Goal: Transaction & Acquisition: Purchase product/service

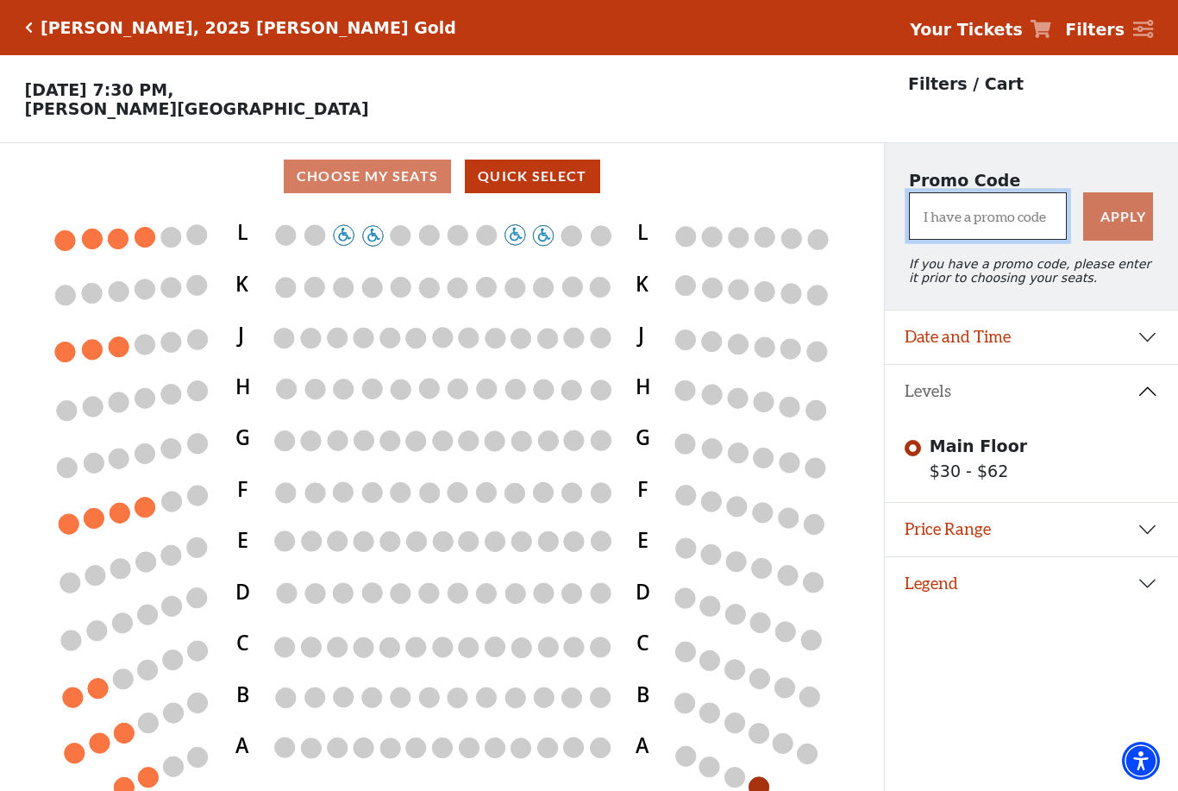
click at [1010, 226] on input "I have a promo code" at bounding box center [988, 215] width 158 height 47
click at [988, 219] on input "I have a promo code" at bounding box center [988, 215] width 158 height 47
type input "STUDENT"
click at [1109, 216] on button "Apply" at bounding box center [1118, 216] width 71 height 48
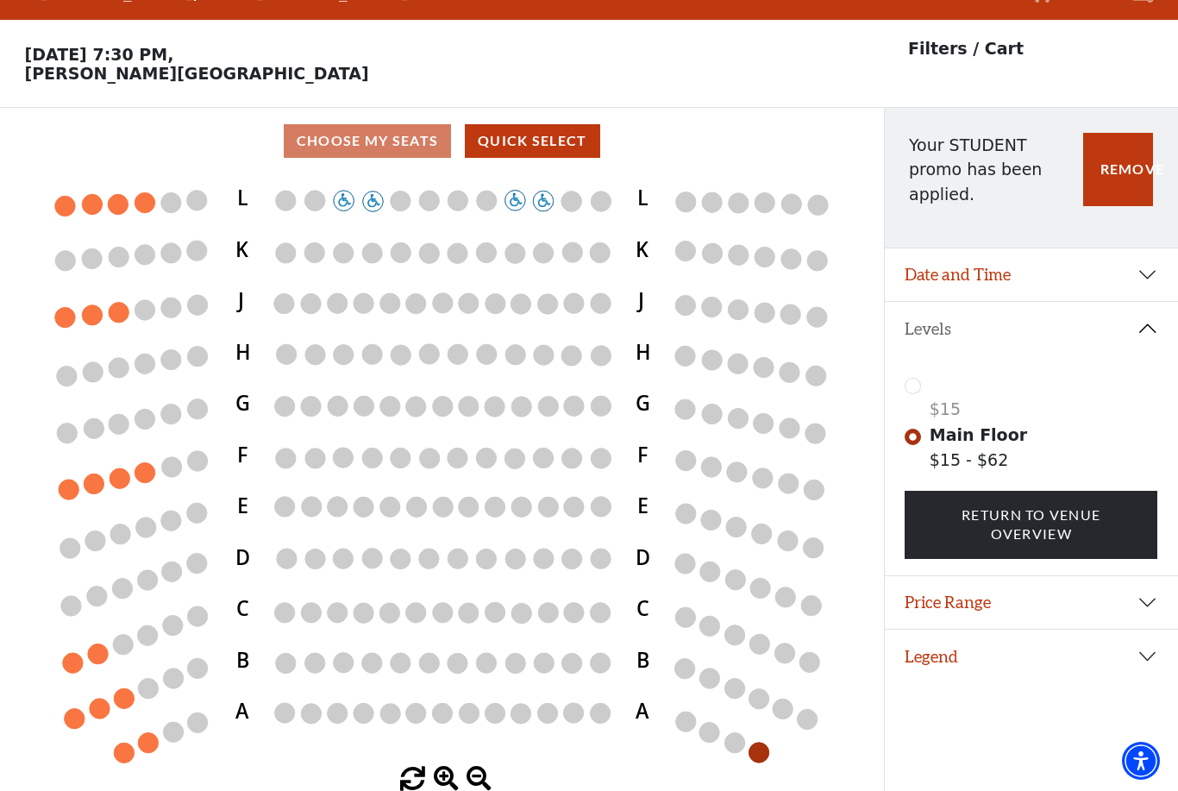
scroll to position [49, 0]
click at [129, 635] on circle at bounding box center [123, 644] width 20 height 20
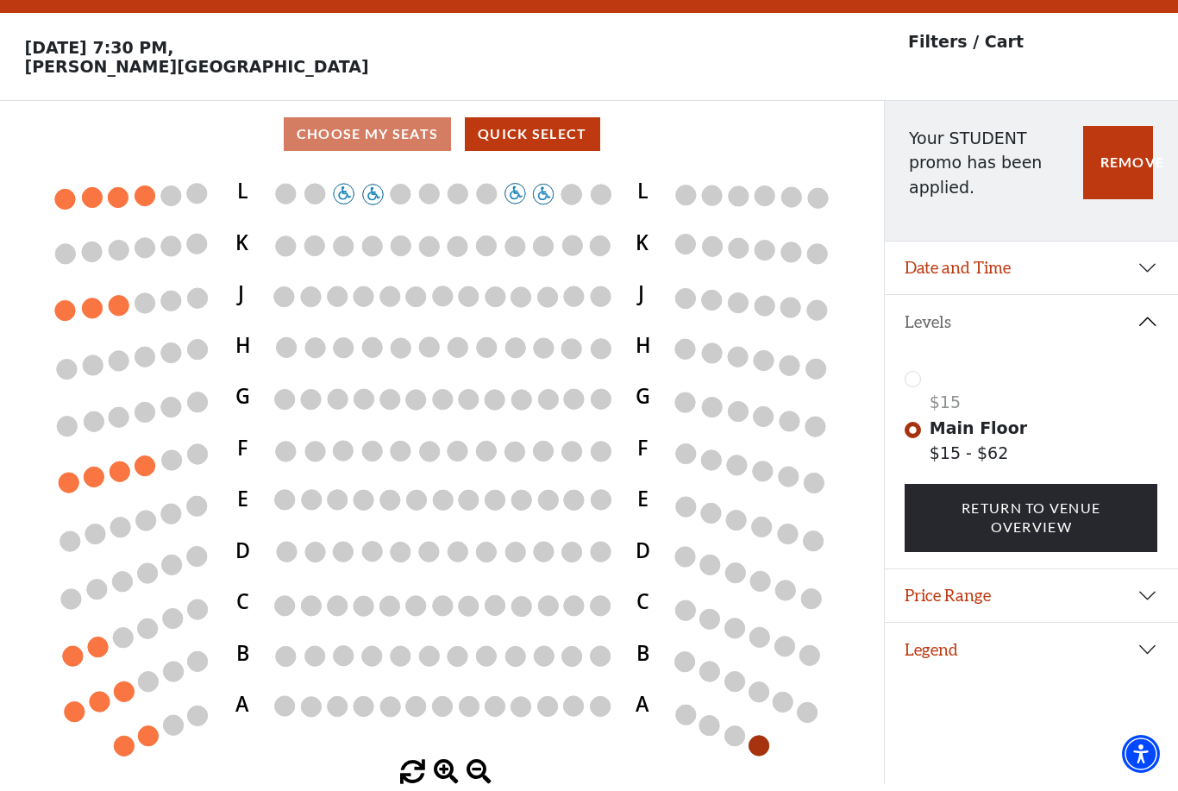
scroll to position [38, 0]
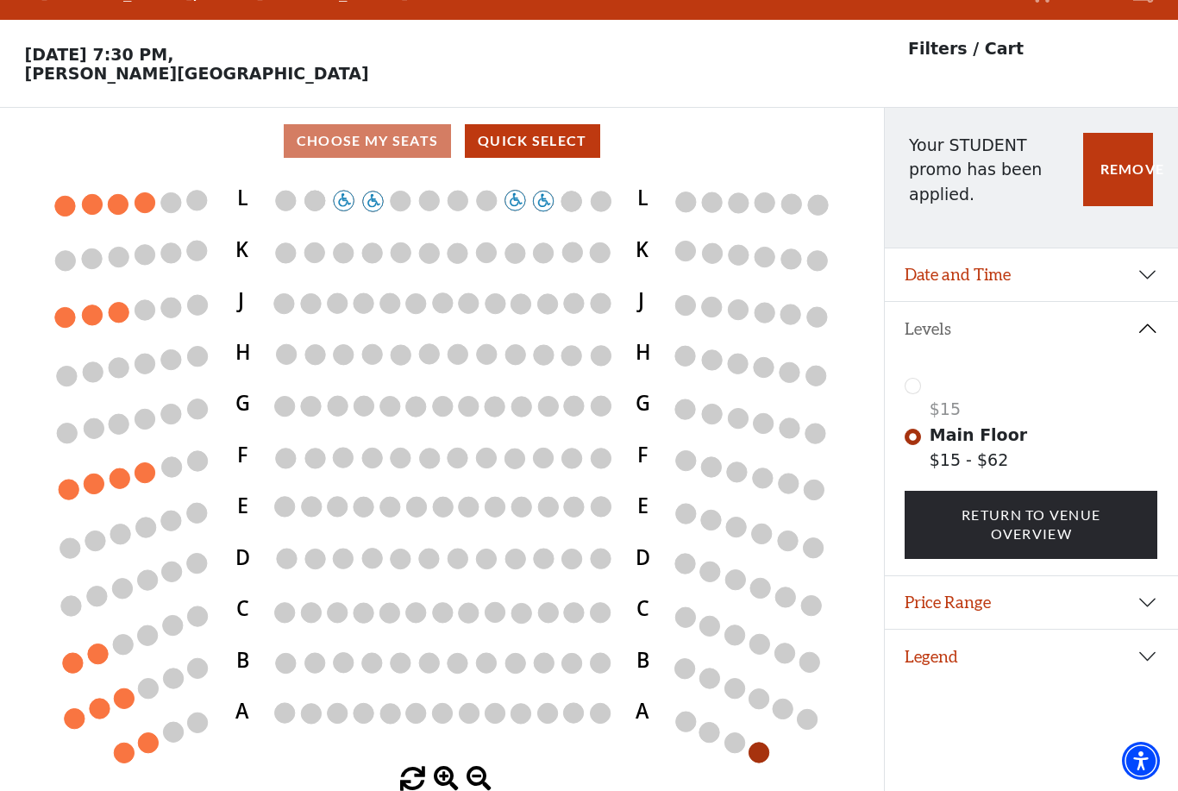
click at [122, 476] on circle at bounding box center [120, 478] width 20 height 20
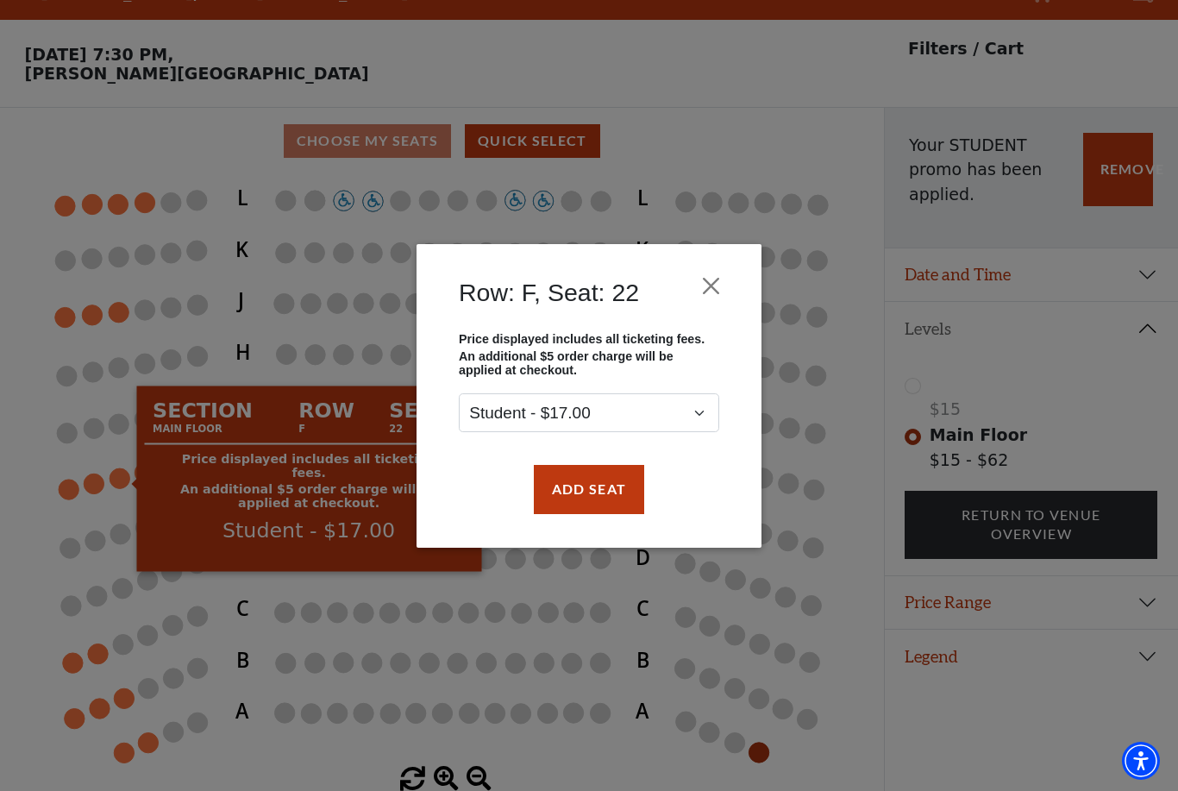
click at [146, 472] on div "Row: F, Seat: 22 Price displayed includes all ticketing fees. An additional $5 …" at bounding box center [589, 395] width 1178 height 791
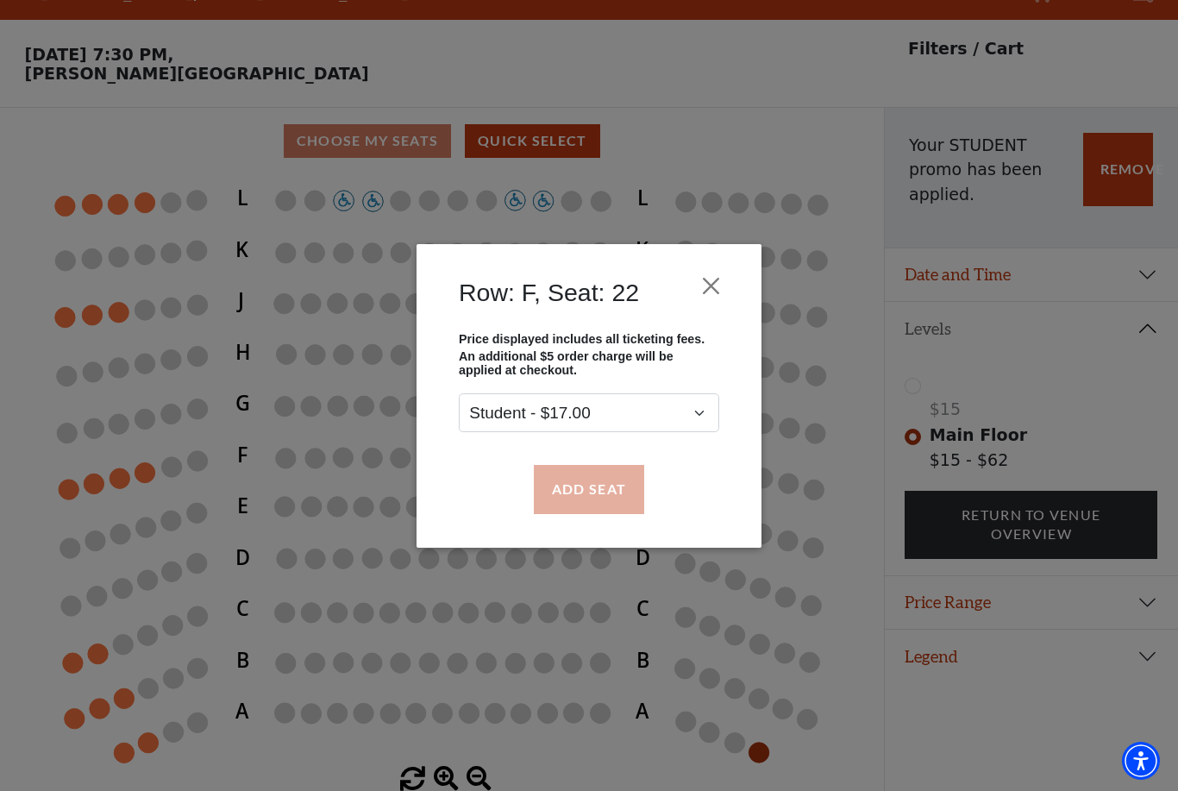
click at [621, 490] on button "Add Seat" at bounding box center [589, 489] width 110 height 48
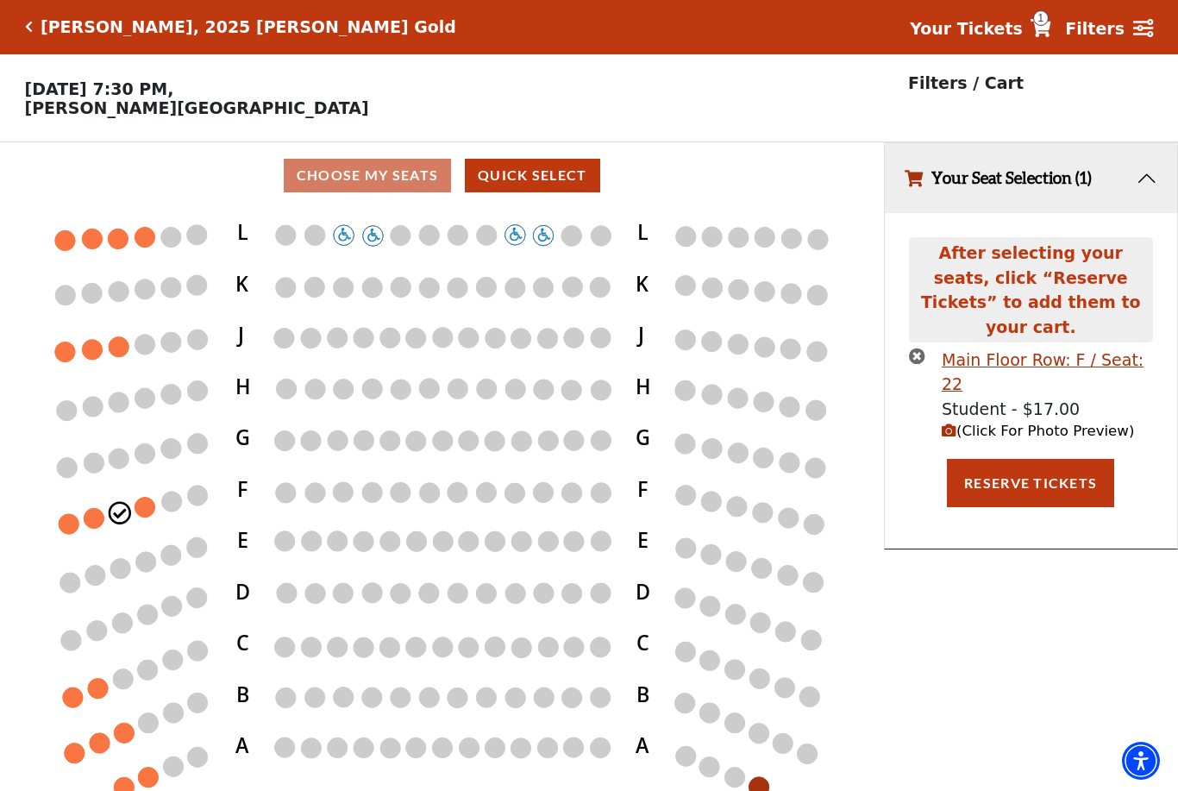
scroll to position [0, 0]
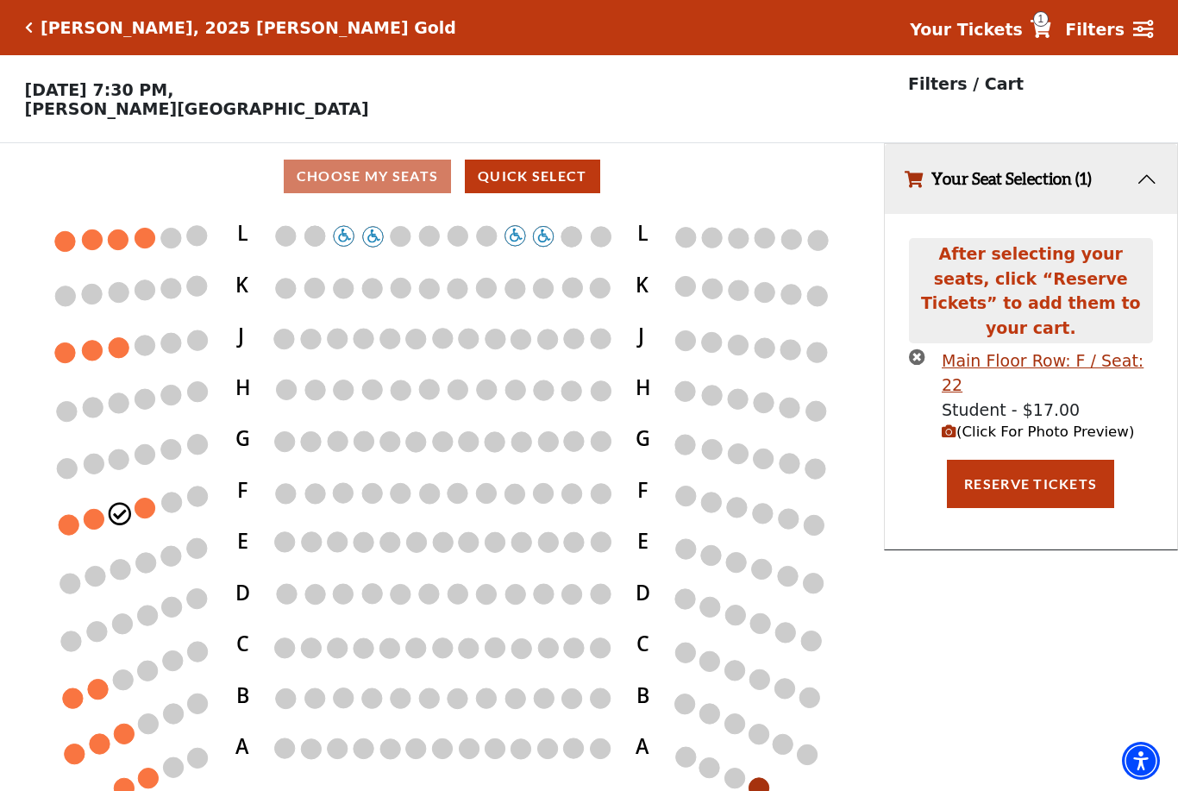
click at [153, 504] on circle at bounding box center [145, 508] width 20 height 20
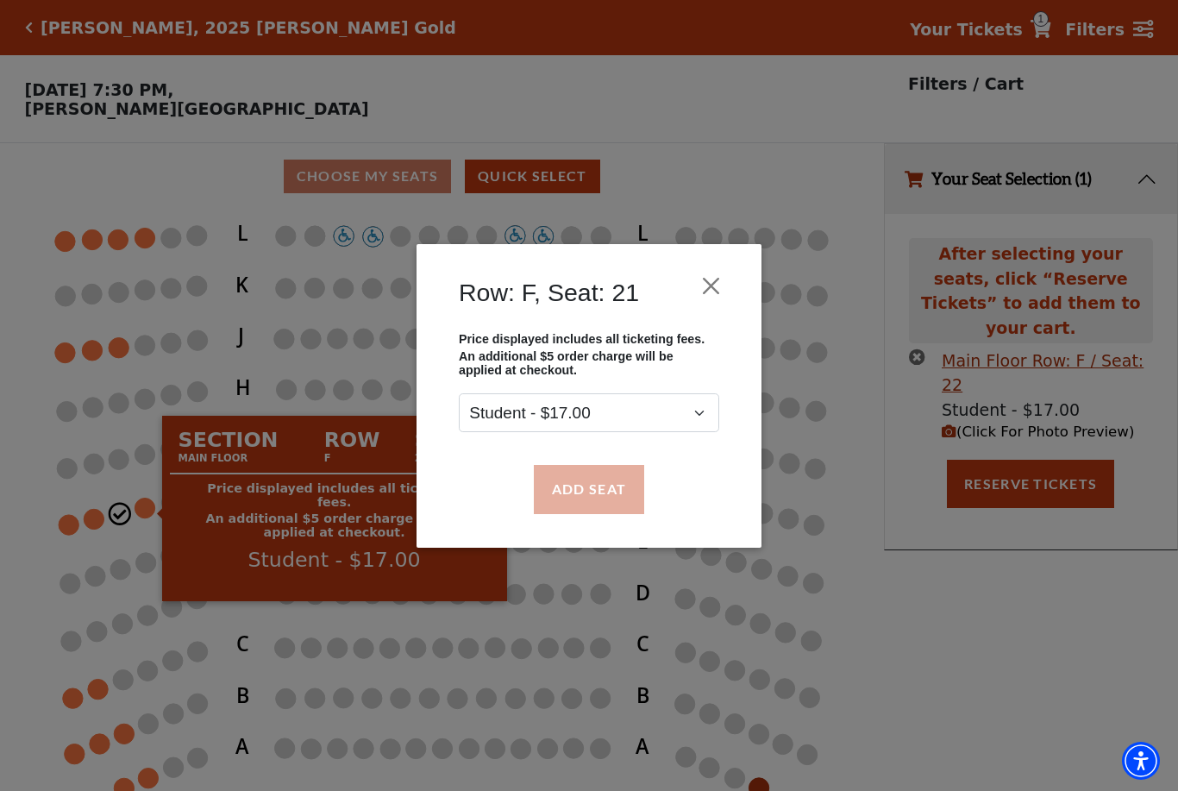
click at [611, 486] on button "Add Seat" at bounding box center [589, 489] width 110 height 48
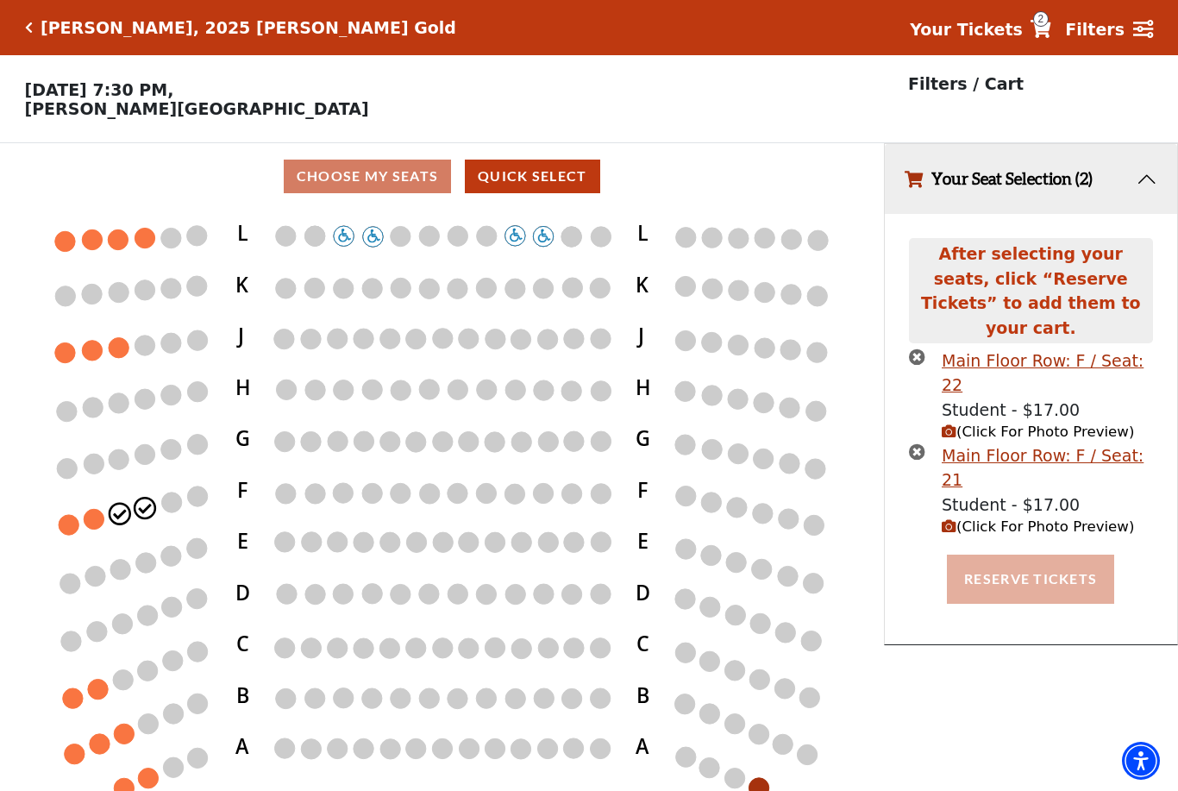
click at [1023, 554] on button "Reserve Tickets" at bounding box center [1030, 578] width 167 height 48
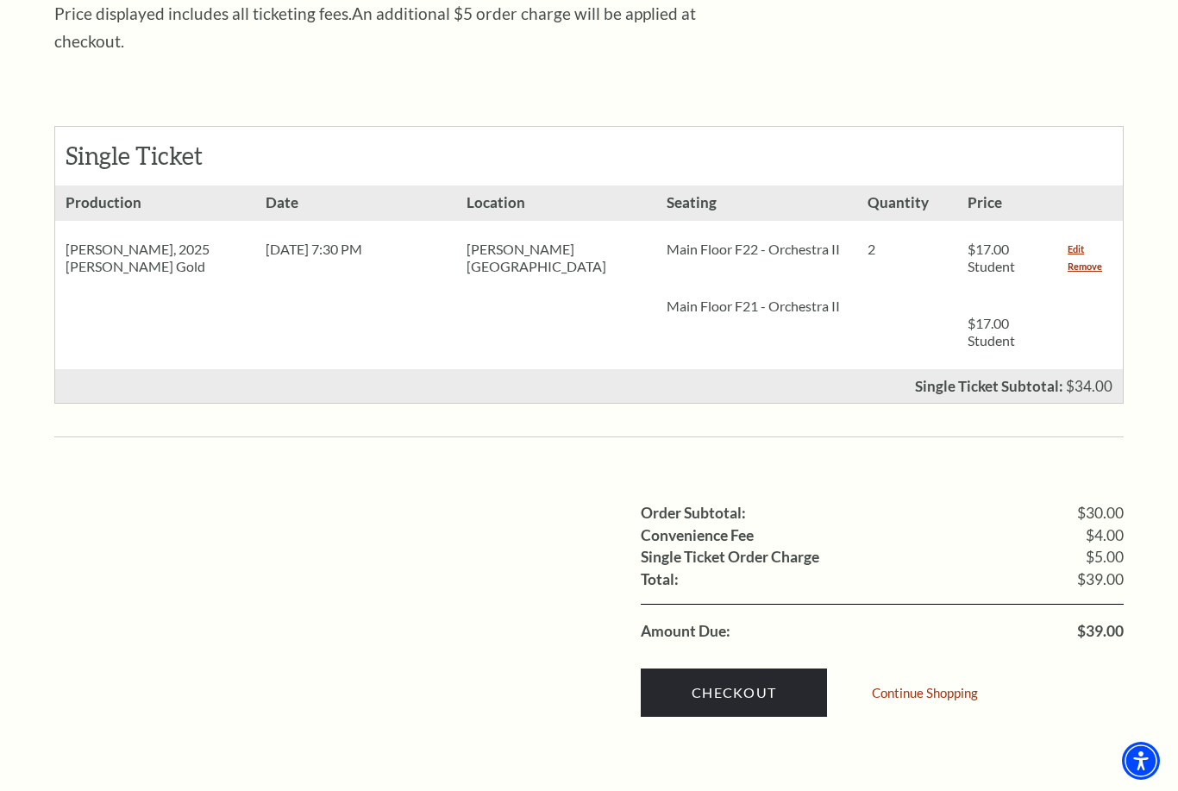
scroll to position [722, 0]
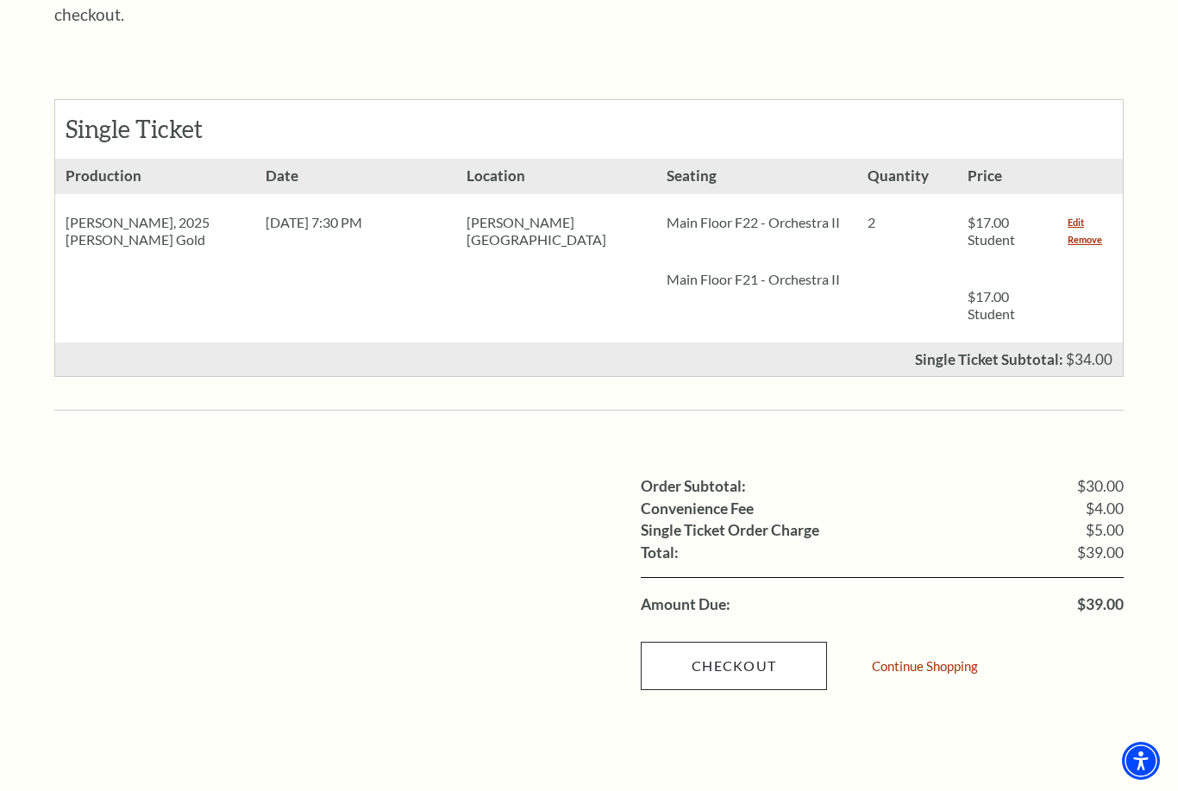
click at [749, 642] on link "Checkout" at bounding box center [734, 666] width 186 height 48
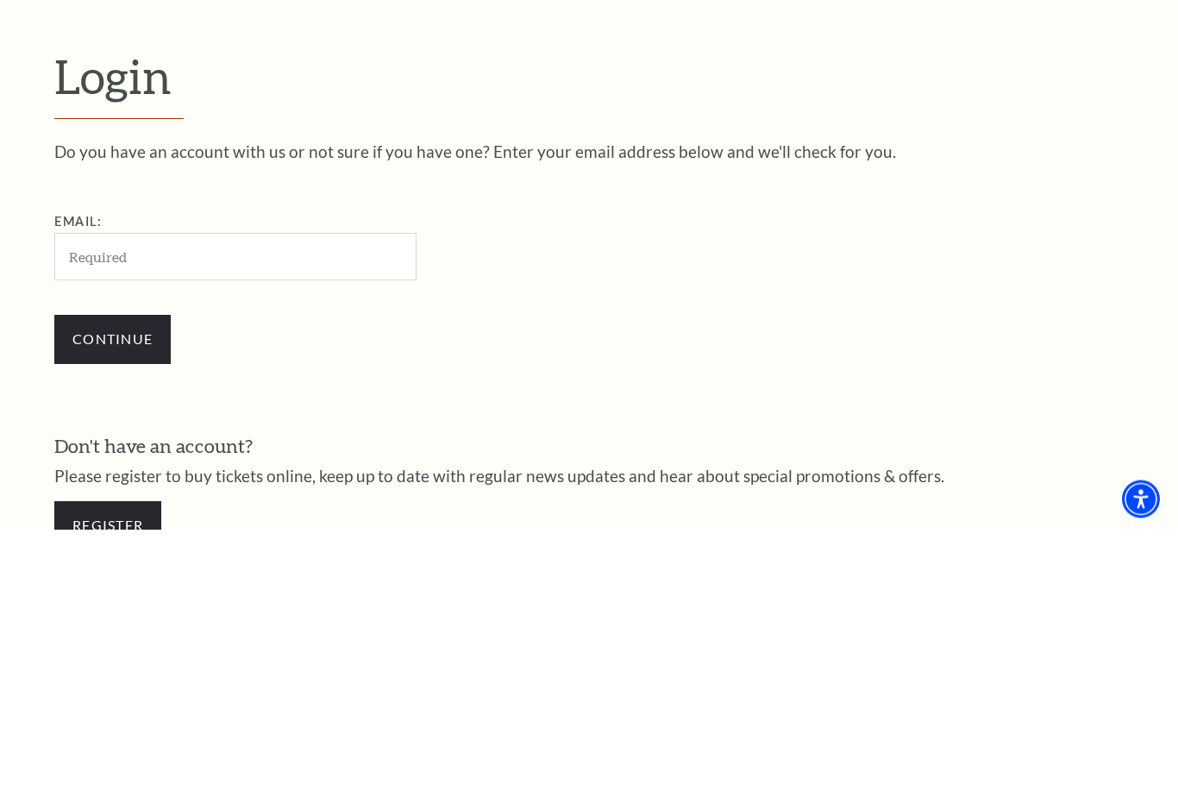
scroll to position [221, 0]
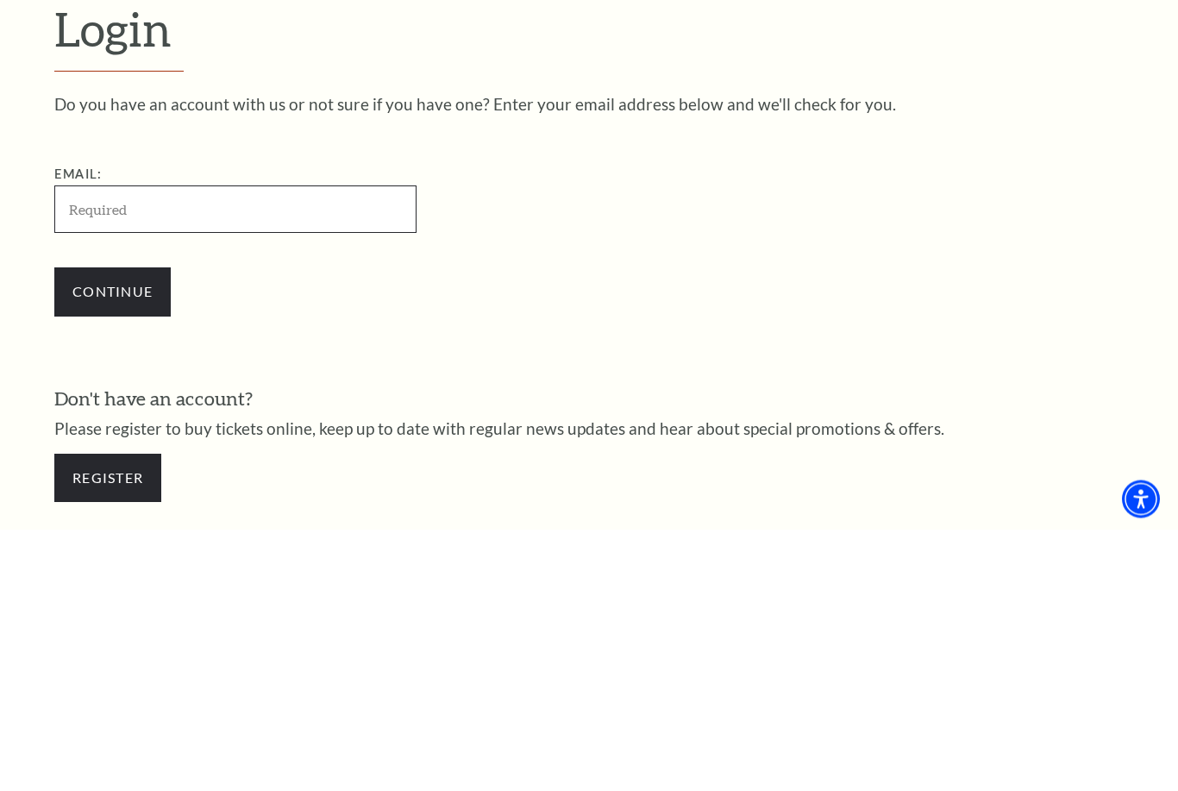
type input "iren.pilikian@tcu.edu"
click at [112, 529] on input "Continue" at bounding box center [112, 553] width 116 height 48
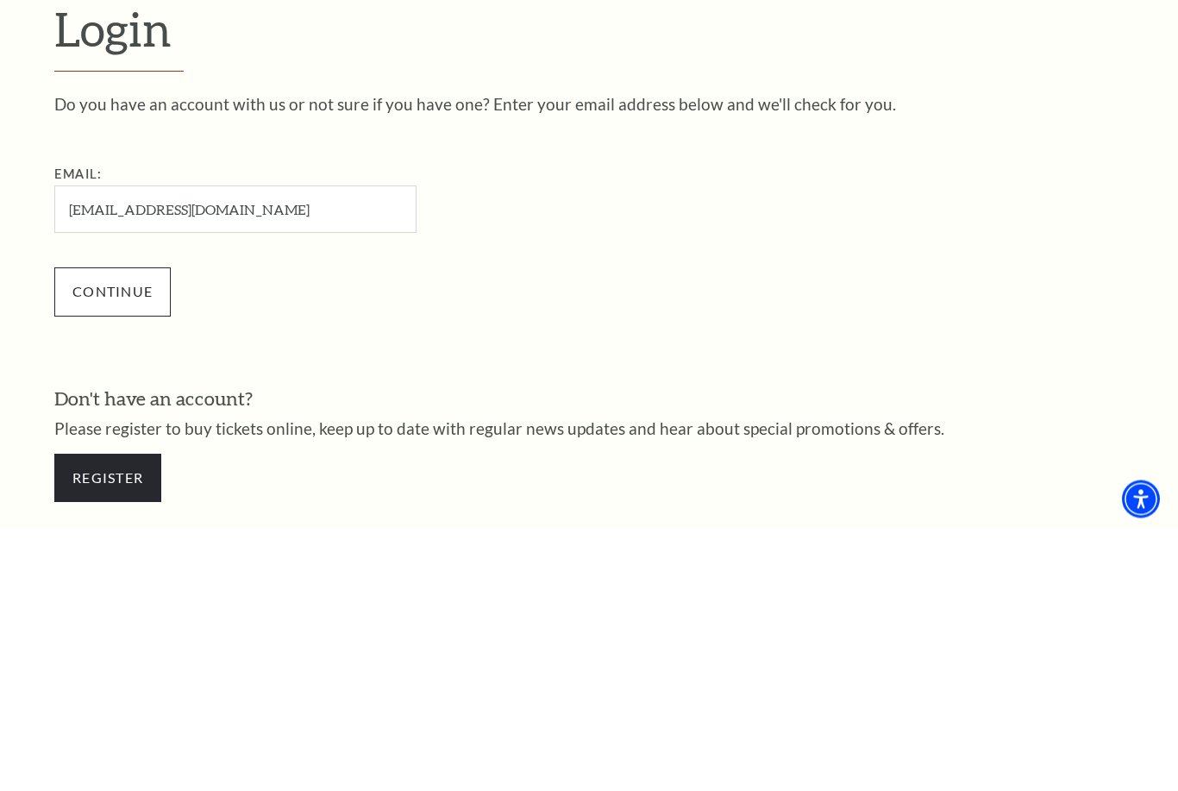
click at [106, 529] on input "Continue" at bounding box center [112, 553] width 116 height 48
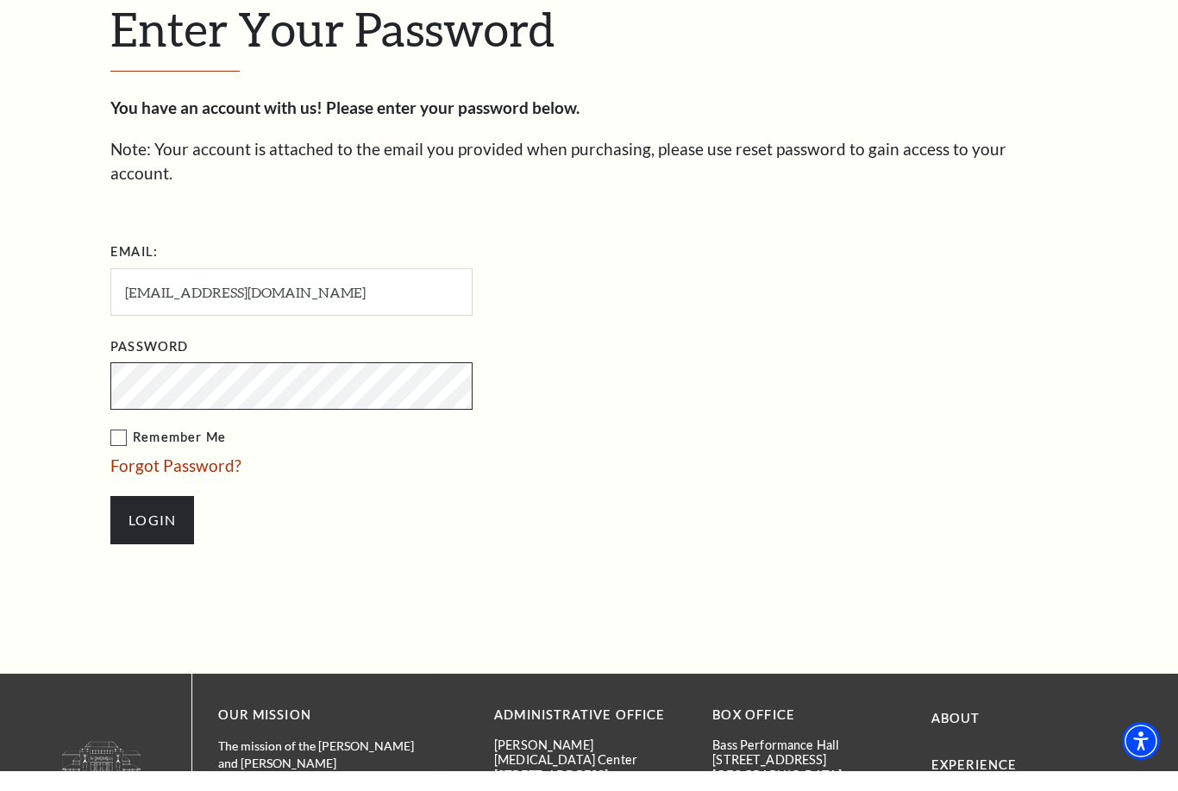
scroll to position [499, 0]
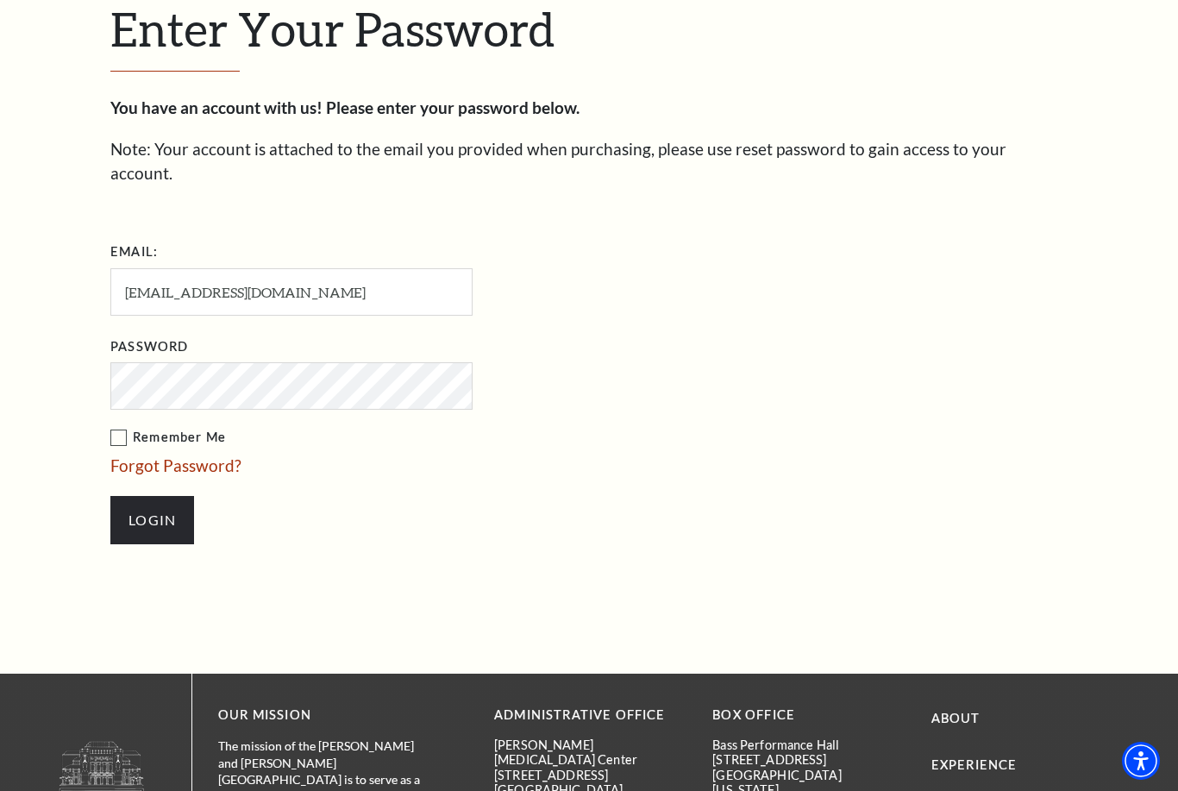
click at [772, 342] on form "Email: iren.pilikian@tcu.edu Password Remember Me Forgot Password? Login" at bounding box center [588, 400] width 957 height 324
click at [814, 354] on form "Email: iren.pilikian@tcu.edu Password Remember Me Forgot Password? Login" at bounding box center [588, 400] width 957 height 324
click at [414, 268] on input "iren.pilikian@tcu.edu" at bounding box center [291, 291] width 362 height 47
click at [128, 427] on label "Remember Me" at bounding box center [377, 438] width 535 height 22
click at [0, 0] on input "Remember Me" at bounding box center [0, 0] width 0 height 0
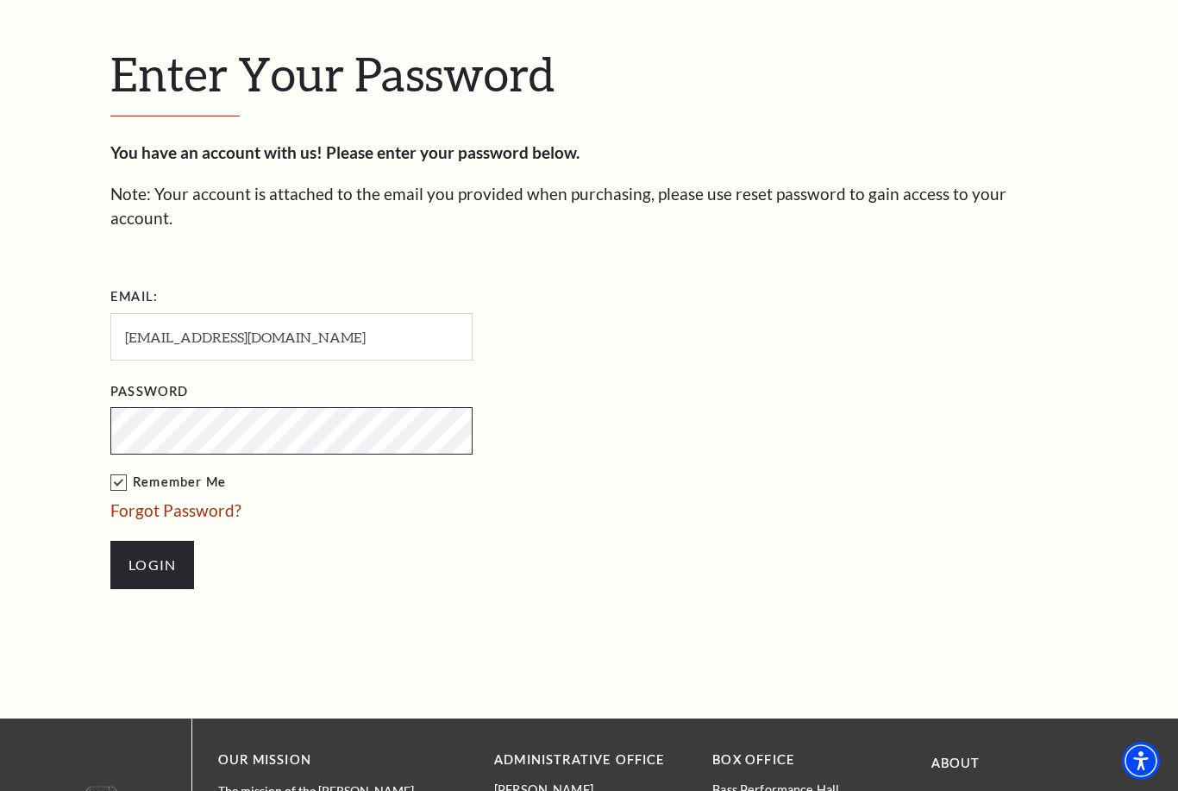
scroll to position [435, 0]
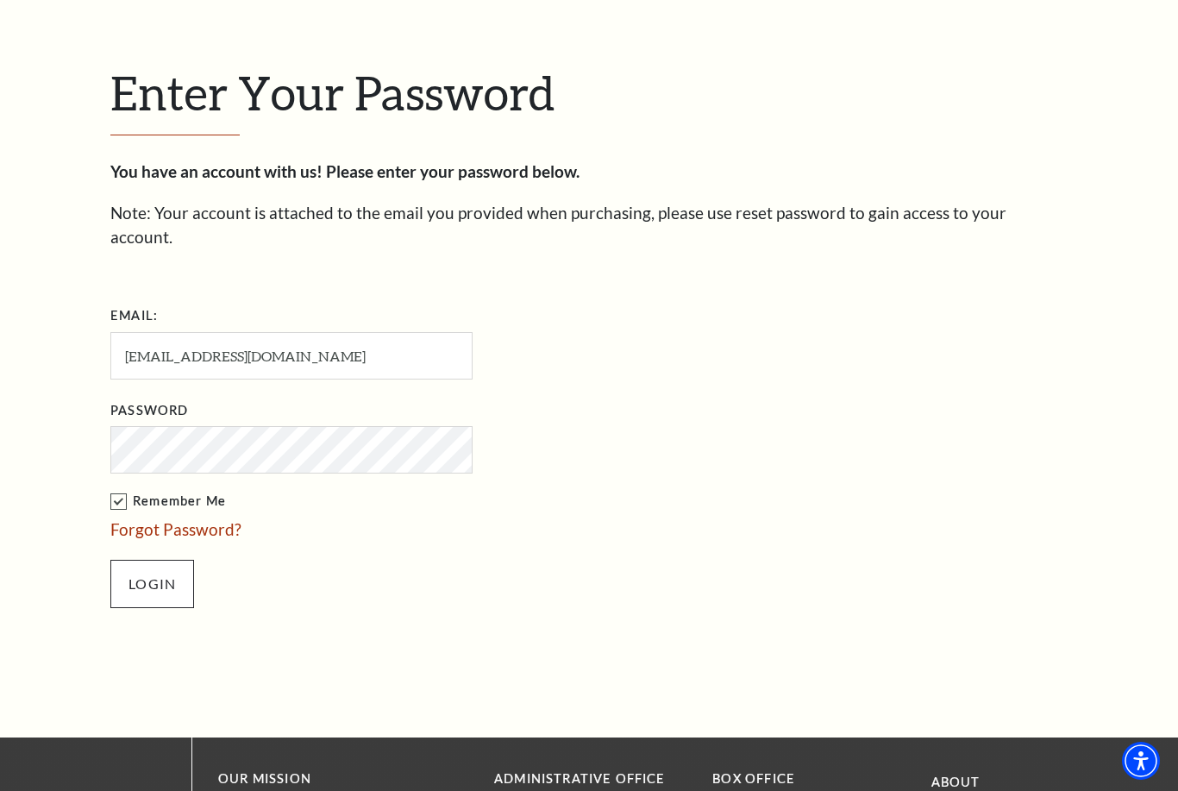
click at [135, 568] on input "Login" at bounding box center [152, 584] width 84 height 48
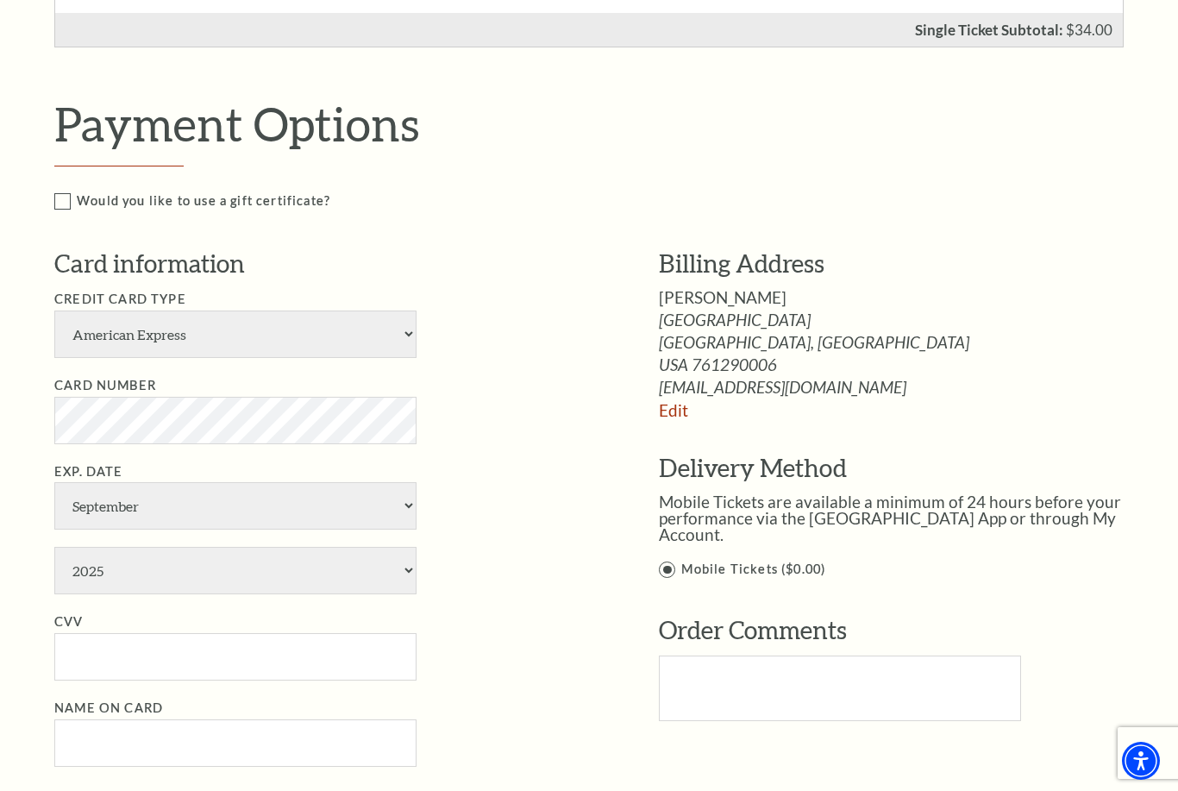
scroll to position [717, 0]
click at [396, 310] on select "American Express Visa Master Card Discover" at bounding box center [235, 333] width 362 height 47
select select "24"
click at [380, 460] on li "Exp. Date January February March April May June July August September October N…" at bounding box center [330, 527] width 553 height 134
click at [385, 481] on select "January February March April May June July August September October November De…" at bounding box center [235, 504] width 362 height 47
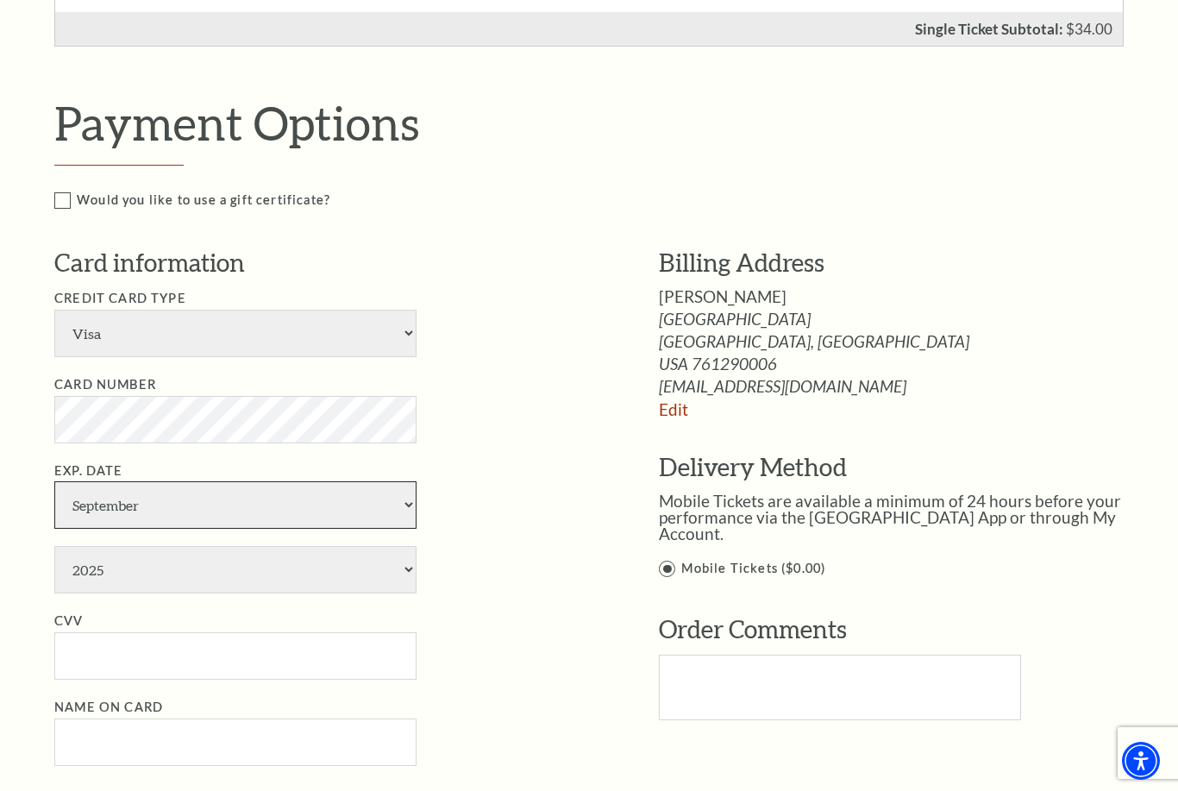
select select "10"
click at [252, 546] on select "2025 2026 2027 2028 2029 2030 2031 2032 2033 2034" at bounding box center [235, 569] width 362 height 47
select select "2029"
click at [335, 632] on input "CVV" at bounding box center [235, 655] width 362 height 47
type input "115"
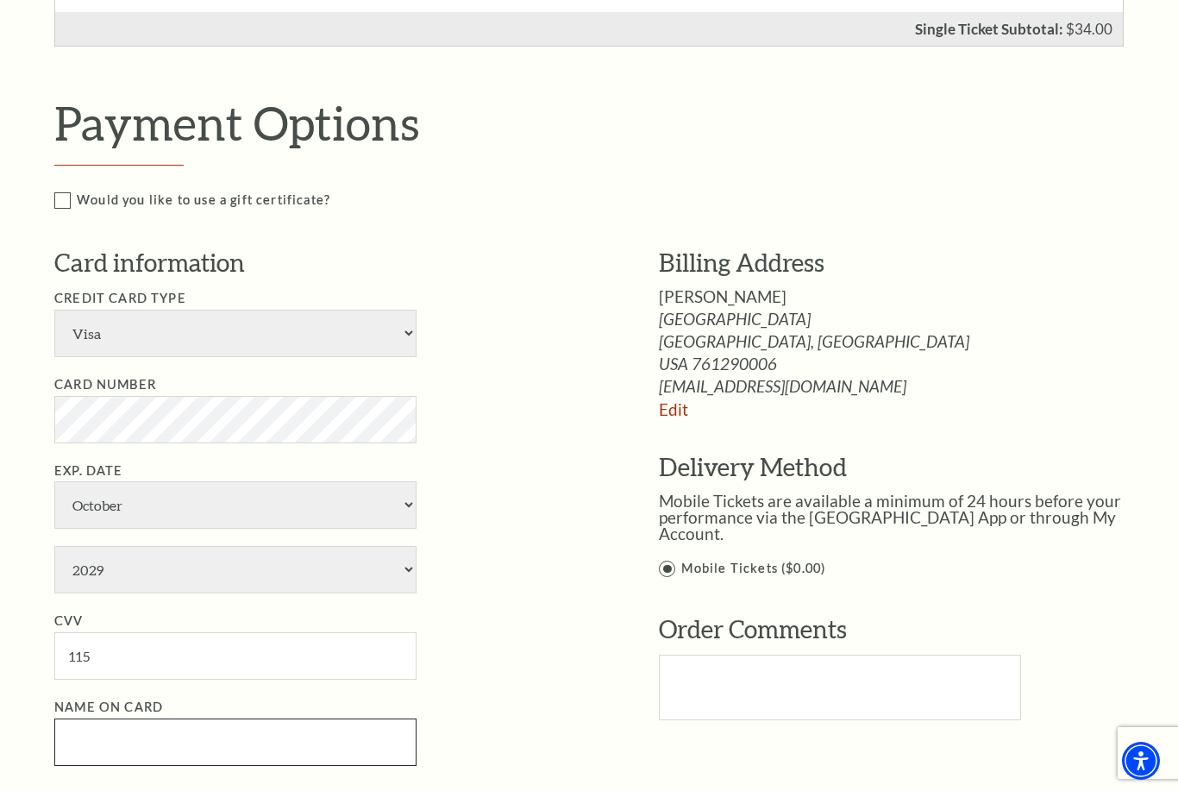
click at [303, 718] on input "Name on Card" at bounding box center [235, 741] width 362 height 47
type input "i"
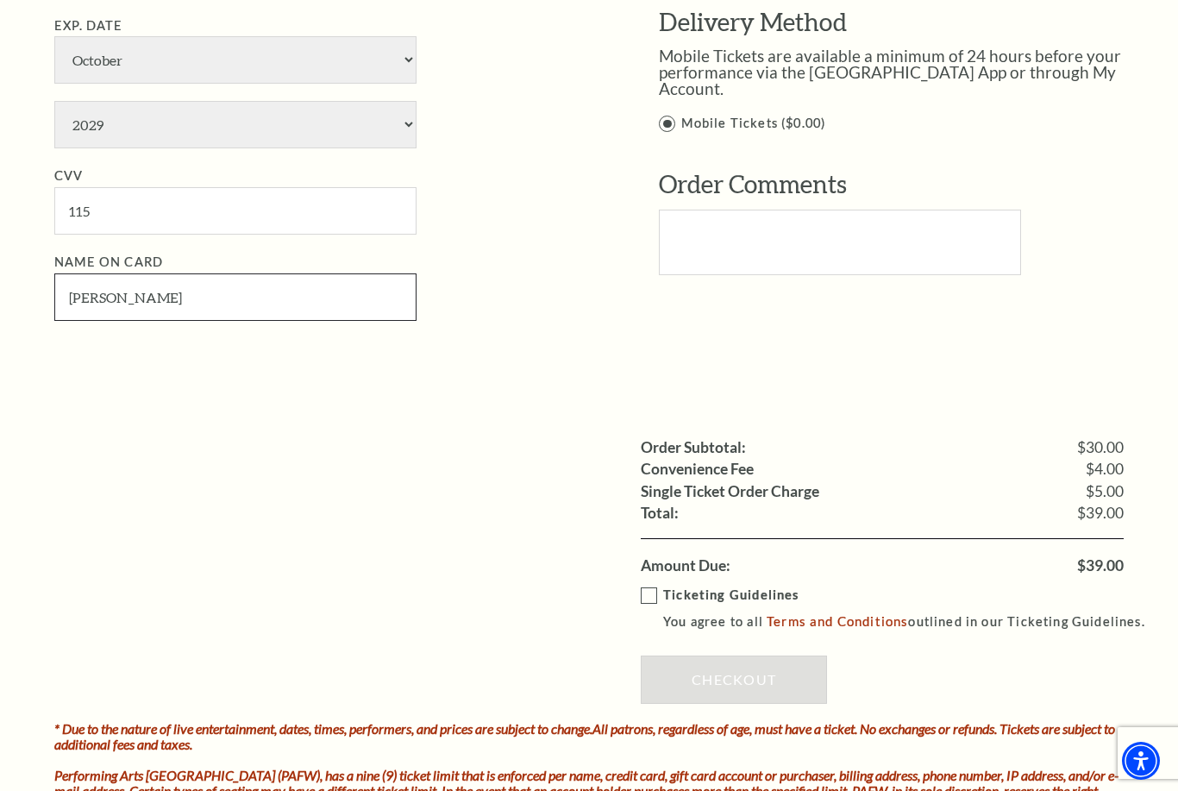
type input "IREN PILIKIAN"
click at [501, 458] on ul "Order Subtotal: $30.00 Convenience Fee $4.00 Single Ticket Order Charge $5.00 S…" at bounding box center [588, 506] width 1069 height 140
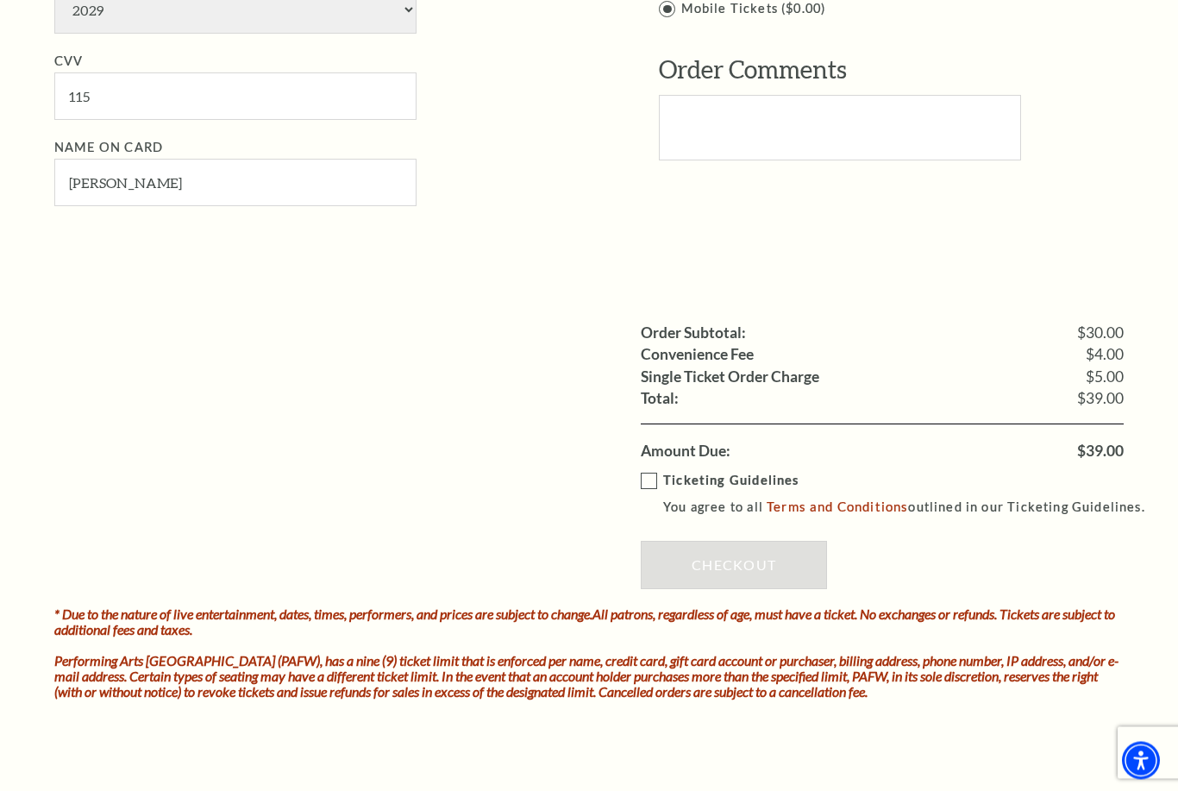
scroll to position [1276, 0]
click at [643, 470] on label "Ticketing Guidelines You agree to all Terms and Conditions outlined in our Tick…" at bounding box center [901, 493] width 520 height 47
click at [0, 0] on input "Ticketing Guidelines You agree to all Terms and Conditions outlined in our Tick…" at bounding box center [0, 0] width 0 height 0
click at [708, 541] on link "Checkout" at bounding box center [734, 565] width 186 height 48
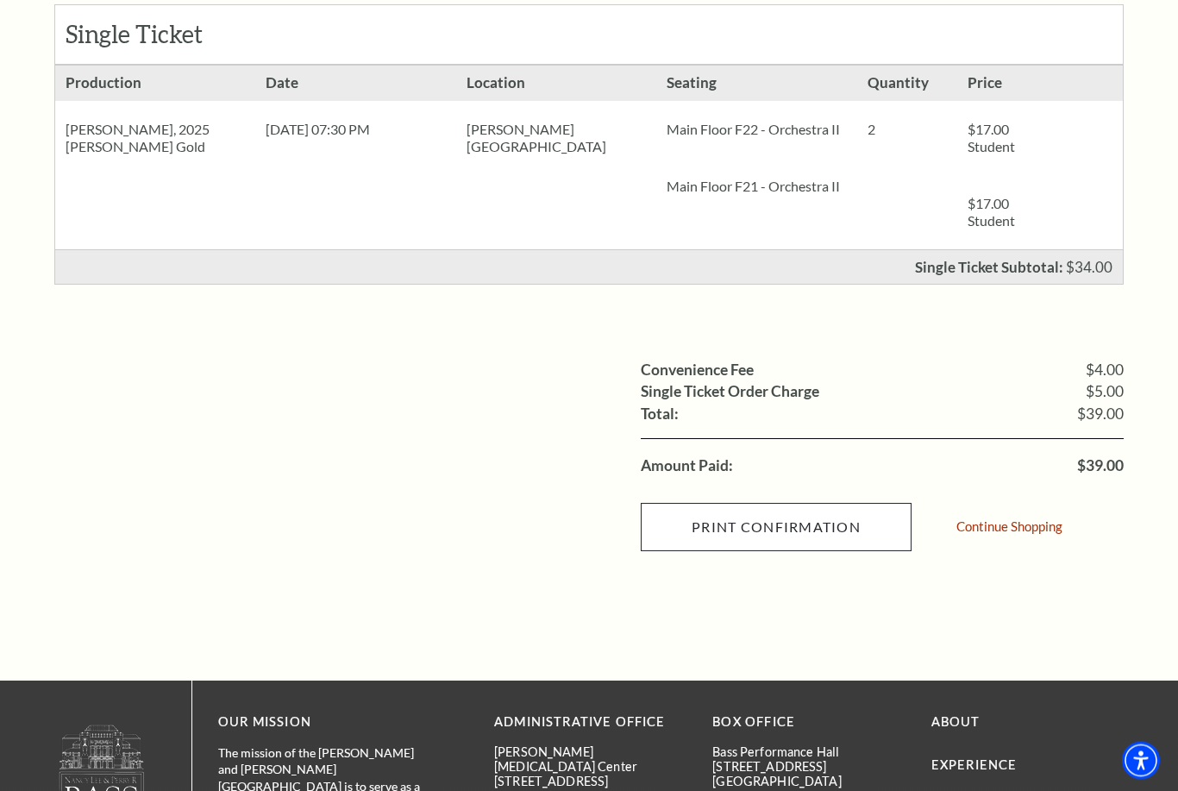
click at [861, 515] on input "Print Confirmation" at bounding box center [776, 528] width 271 height 48
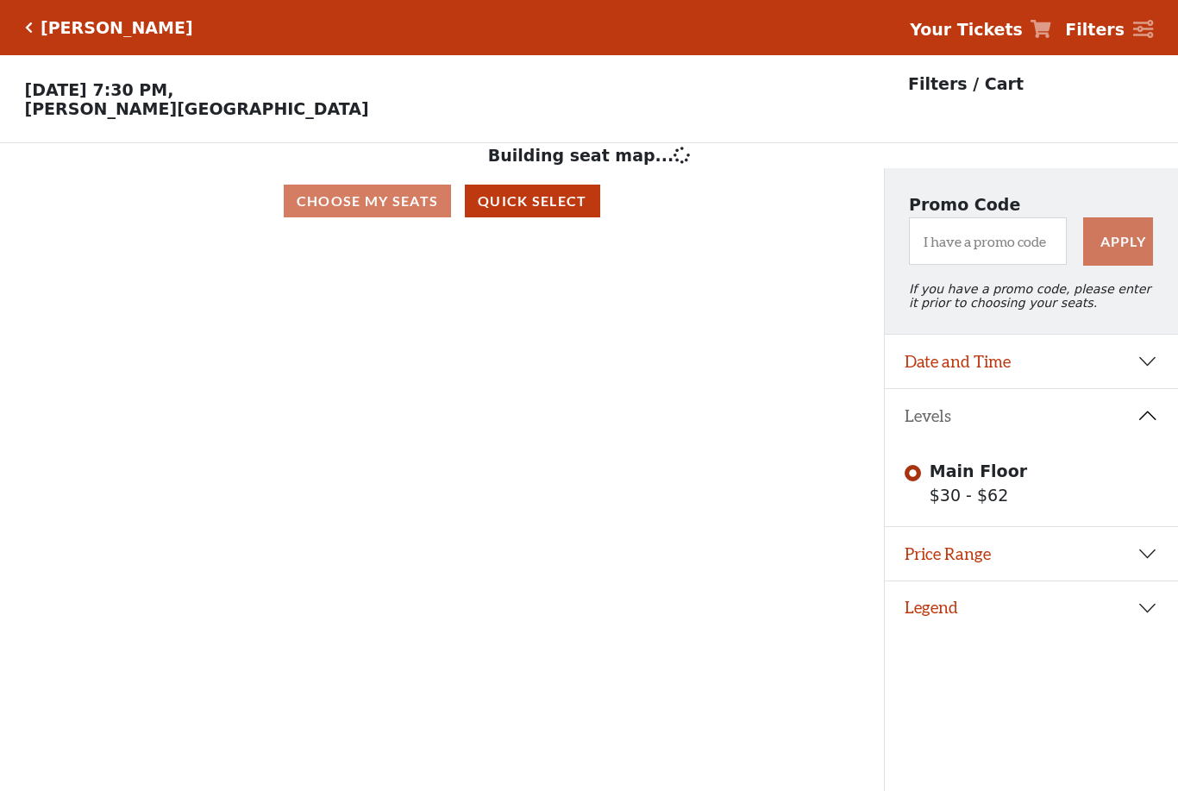
click at [233, 406] on circle at bounding box center [230, 403] width 5 height 5
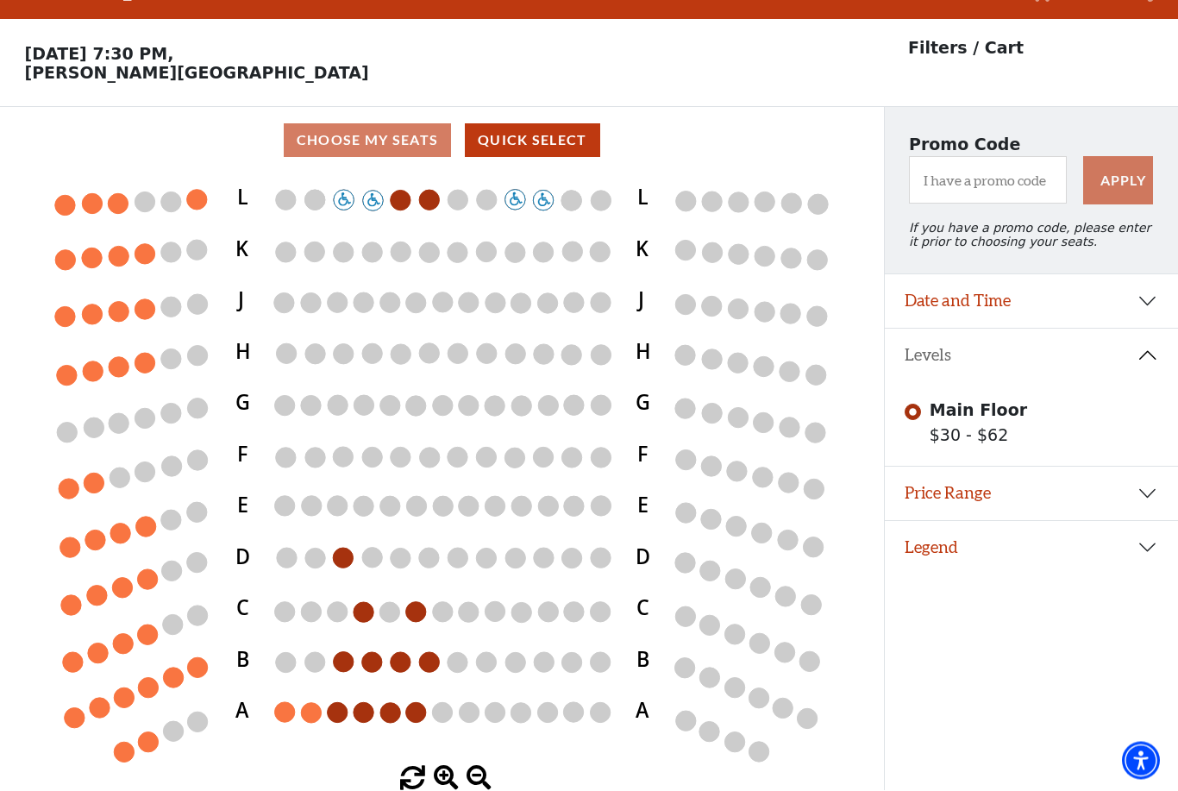
scroll to position [59, 0]
